Goal: Use online tool/utility: Utilize a website feature to perform a specific function

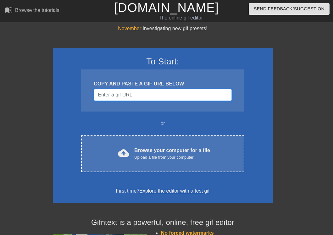
click at [157, 95] on input "Username" at bounding box center [163, 95] width 138 height 12
paste input "[URL][DOMAIN_NAME]"
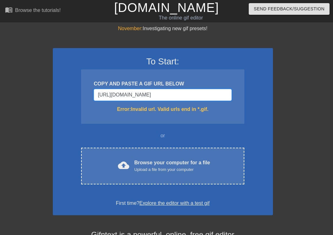
click at [176, 91] on input "[URL][DOMAIN_NAME]" at bounding box center [163, 95] width 138 height 12
paste input "[DOMAIN_NAME][URL]"
type input "[URL][DOMAIN_NAME]"
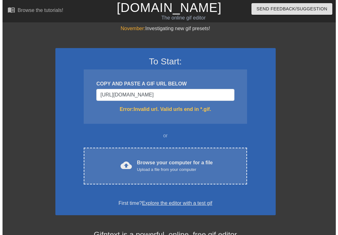
scroll to position [0, 0]
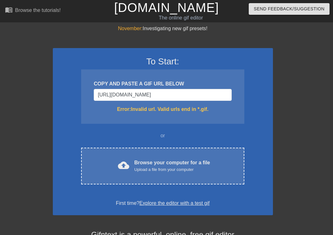
click at [279, 82] on div "November: Investigating new gif presets! To Start: COPY AND PASTE A GIF URL BEL…" at bounding box center [166, 185] width 333 height 320
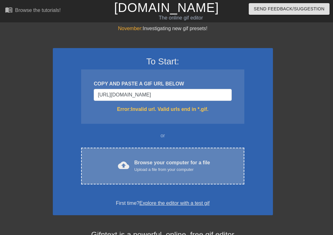
click at [198, 157] on div "cloud_upload Browse your computer for a file Upload a file from your computer C…" at bounding box center [162, 166] width 163 height 37
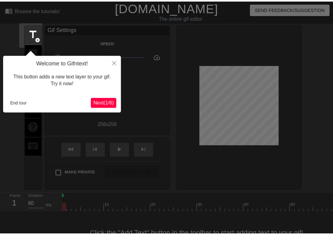
scroll to position [15, 0]
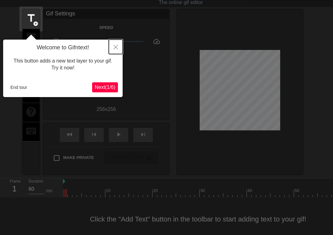
click at [112, 46] on button "Close" at bounding box center [116, 47] width 14 height 14
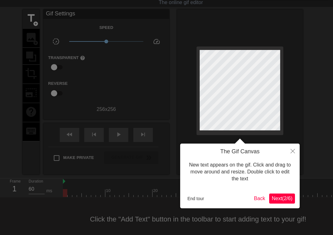
scroll to position [0, 0]
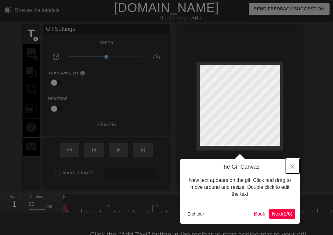
click at [291, 167] on icon "Close" at bounding box center [293, 167] width 4 height 4
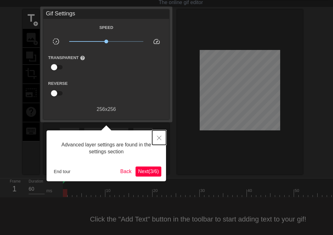
click at [157, 138] on icon "Close" at bounding box center [159, 138] width 4 height 4
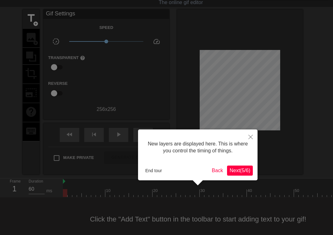
scroll to position [5, 0]
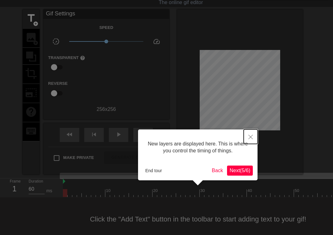
click at [250, 134] on button "Close" at bounding box center [251, 137] width 14 height 14
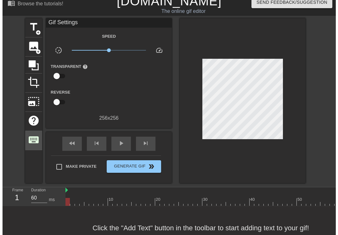
scroll to position [0, 0]
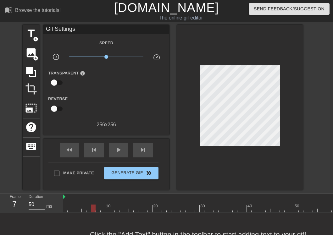
type input "60"
drag, startPoint x: 115, startPoint y: 207, endPoint x: 63, endPoint y: 206, distance: 51.9
click at [63, 206] on div at bounding box center [65, 209] width 4 height 8
click at [30, 37] on span "title" at bounding box center [31, 34] width 12 height 12
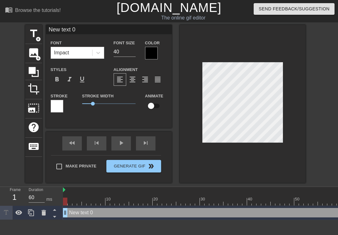
scroll to position [1, 1]
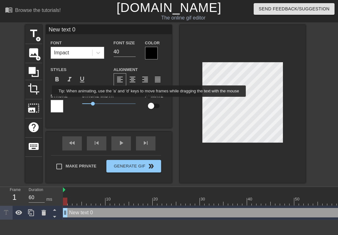
type input "w"
type textarea "w"
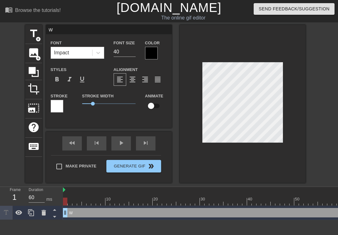
type input "B"
type textarea "B"
type input "BS"
type textarea "BS"
type input "BSG"
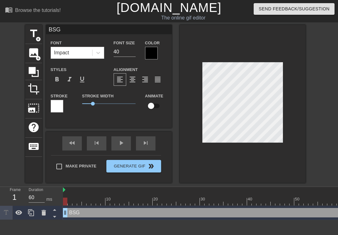
type textarea "BSG"
click at [150, 55] on div at bounding box center [151, 53] width 13 height 13
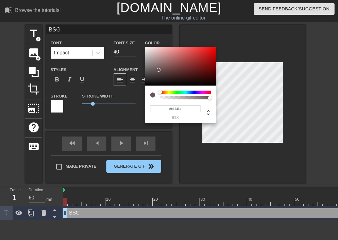
drag, startPoint x: 158, startPoint y: 70, endPoint x: 145, endPoint y: 51, distance: 23.3
click at [127, 45] on div "#685454 hex" at bounding box center [169, 120] width 338 height 240
click at [145, 51] on div at bounding box center [180, 66] width 71 height 39
type input "#FFFFFF"
drag, startPoint x: 148, startPoint y: 51, endPoint x: 140, endPoint y: 44, distance: 10.1
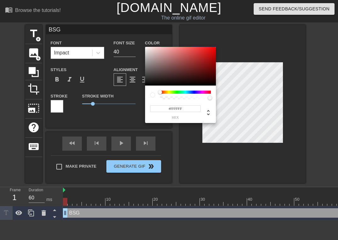
click at [140, 44] on div "#FFFFFF hex" at bounding box center [169, 120] width 338 height 240
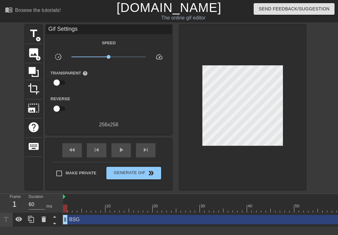
click at [59, 108] on input "checkbox" at bounding box center [57, 109] width 36 height 12
click at [59, 108] on input "checkbox" at bounding box center [63, 109] width 36 height 12
checkbox input "false"
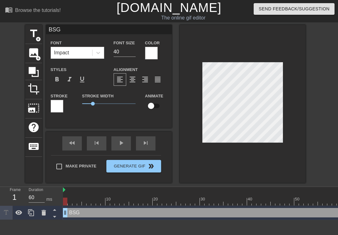
click at [58, 107] on div at bounding box center [57, 106] width 13 height 13
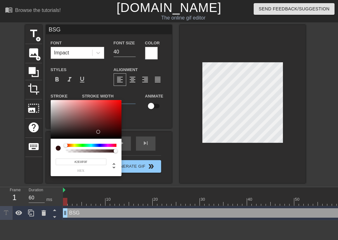
type input "#000000"
drag, startPoint x: 91, startPoint y: 115, endPoint x: 127, endPoint y: 152, distance: 51.0
click at [127, 152] on div "#000000 hex" at bounding box center [169, 120] width 338 height 240
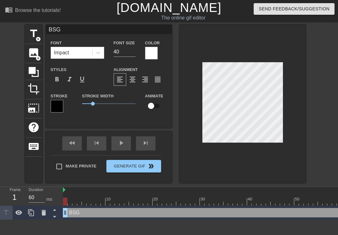
click at [325, 139] on div "title add_circle image add_circle crop photo_size_select_large help keyboard BS…" at bounding box center [169, 104] width 338 height 158
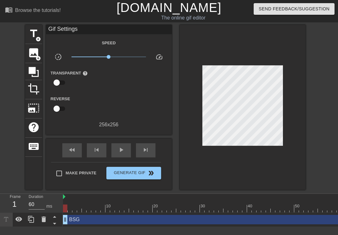
click at [293, 132] on div at bounding box center [243, 107] width 126 height 165
click at [317, 125] on div "title add_circle image add_circle crop photo_size_select_large help keyboard Gi…" at bounding box center [169, 107] width 338 height 165
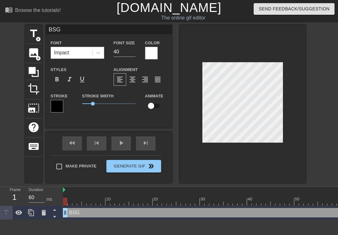
click at [312, 132] on div "title add_circle image add_circle crop photo_size_select_large help keyboard BS…" at bounding box center [169, 104] width 338 height 158
click at [320, 134] on div "title add_circle image add_circle crop photo_size_select_large help keyboard BS…" at bounding box center [169, 104] width 338 height 158
click at [333, 125] on div "title add_circle image add_circle crop photo_size_select_large help keyboard BS…" at bounding box center [169, 104] width 338 height 158
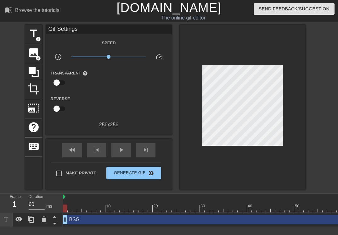
click at [65, 196] on img at bounding box center [64, 197] width 3 height 5
click at [63, 197] on div "Frame 1 Duration 60 ms" at bounding box center [31, 203] width 63 height 19
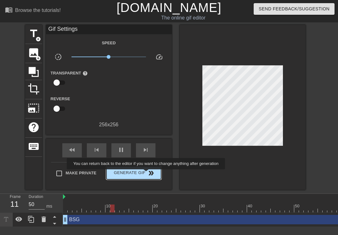
type input "60"
click at [147, 174] on span "Generate Gif double_arrow" at bounding box center [133, 174] width 49 height 8
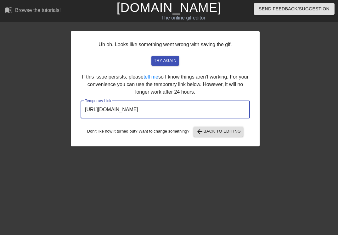
click at [166, 111] on input "[URL][DOMAIN_NAME]" at bounding box center [165, 110] width 169 height 18
click at [215, 131] on span "arrow_back Back to Editing" at bounding box center [218, 132] width 45 height 8
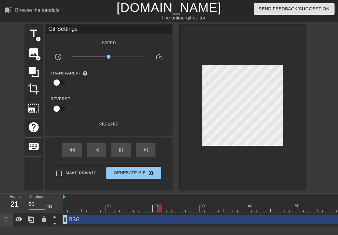
type input "60"
